Goal: Communication & Community: Participate in discussion

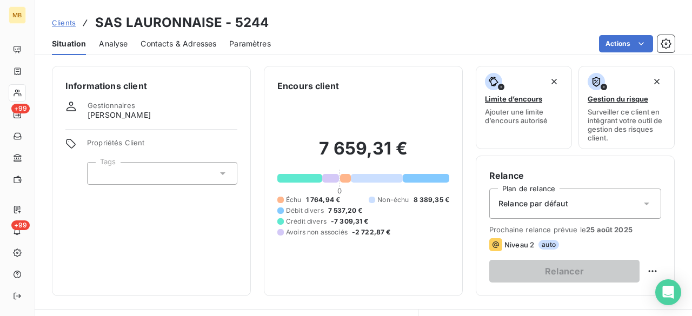
scroll to position [200, 0]
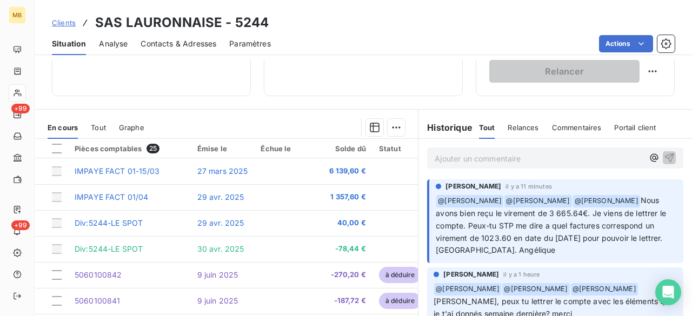
click at [533, 153] on p "Ajouter un commentaire ﻿" at bounding box center [539, 159] width 209 height 14
click at [650, 157] on icon "button" at bounding box center [654, 158] width 8 height 8
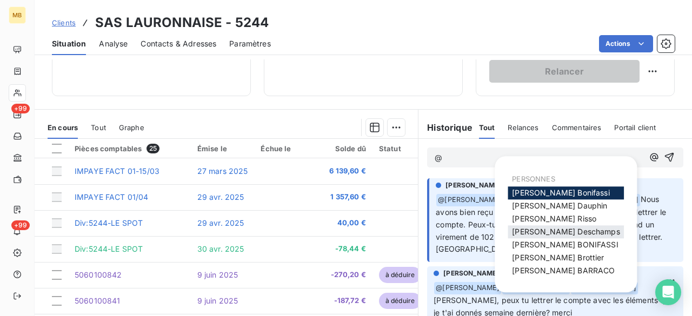
click at [546, 235] on span "[PERSON_NAME]" at bounding box center [566, 231] width 108 height 9
click at [649, 161] on icon "button" at bounding box center [654, 158] width 11 height 11
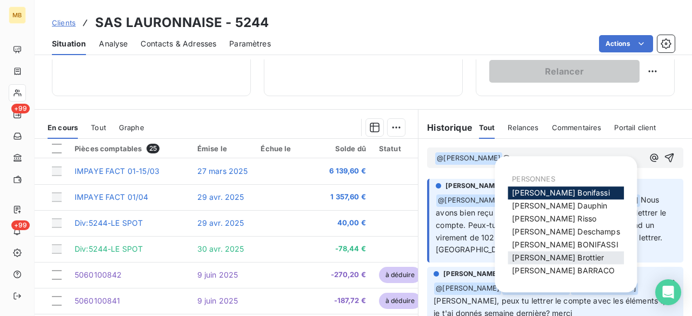
click at [559, 260] on span "[PERSON_NAME]" at bounding box center [558, 257] width 92 height 9
click at [649, 156] on icon "button" at bounding box center [654, 158] width 11 height 11
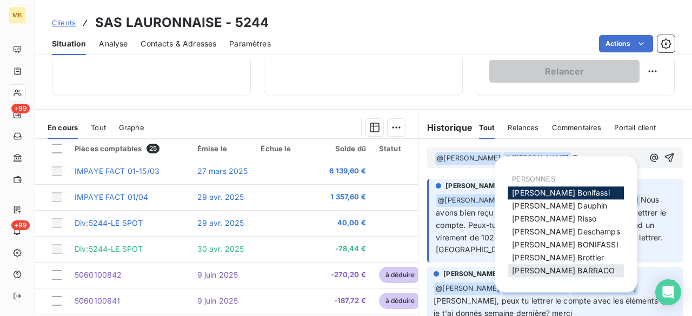
click at [583, 268] on div "[PERSON_NAME]" at bounding box center [566, 271] width 116 height 13
click at [560, 271] on span "[PERSON_NAME]" at bounding box center [563, 270] width 103 height 9
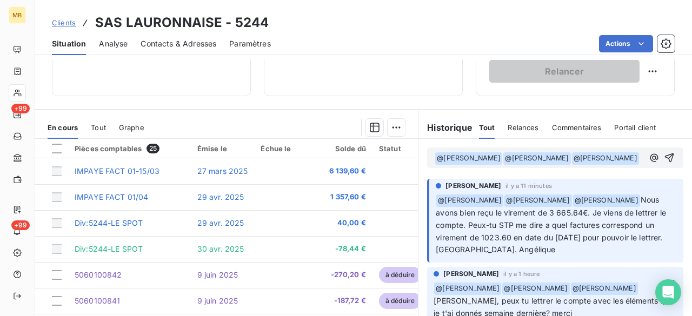
click at [588, 157] on p "﻿ @ [PERSON_NAME] ﻿ ﻿ @ [PERSON_NAME] ﻿ ﻿ @ [PERSON_NAME] ﻿ ﻿" at bounding box center [539, 158] width 209 height 13
click at [588, 165] on p "﻿ @ [PERSON_NAME] ﻿ ﻿ @ [PERSON_NAME] ﻿ @ [PERSON_NAME] ﻿ ﻿" at bounding box center [539, 158] width 209 height 13
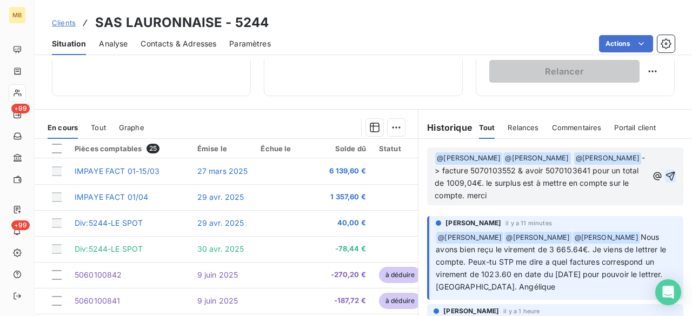
click at [665, 173] on icon "button" at bounding box center [670, 176] width 11 height 11
